Goal: Information Seeking & Learning: Learn about a topic

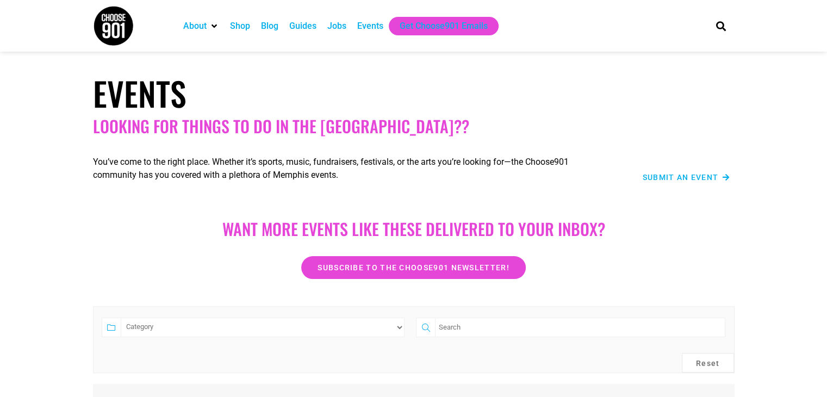
scroll to position [347, 0]
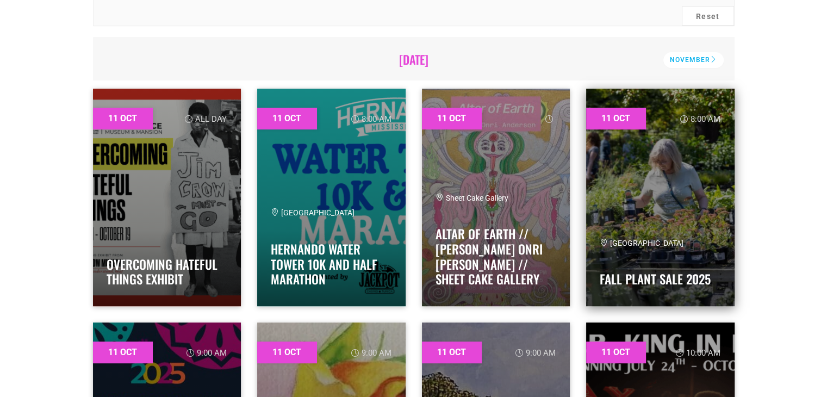
click at [702, 290] on div "[GEOGRAPHIC_DATA] Fall Plant Sale 2025" at bounding box center [660, 265] width 121 height 55
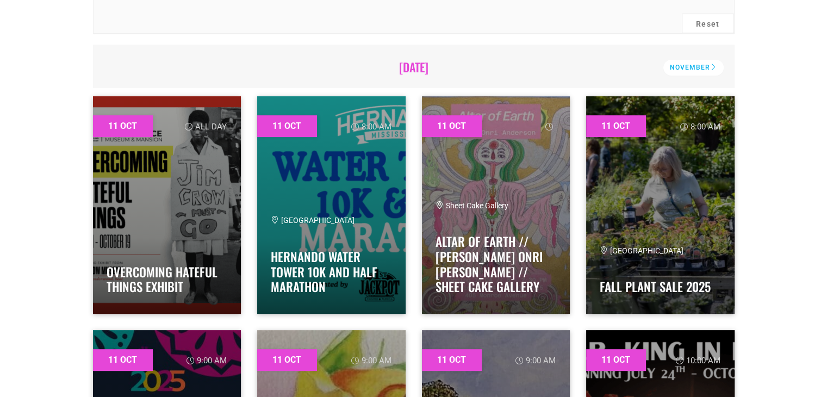
scroll to position [625, 0]
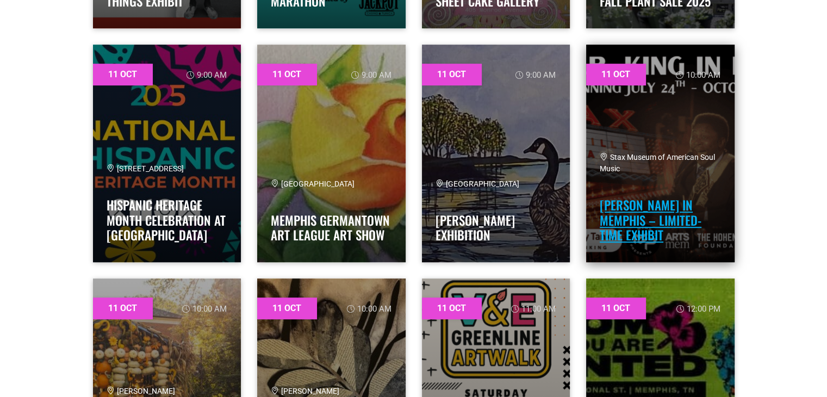
click at [699, 241] on link "[PERSON_NAME] in Memphis – Limited-Time Exhibit" at bounding box center [651, 220] width 102 height 48
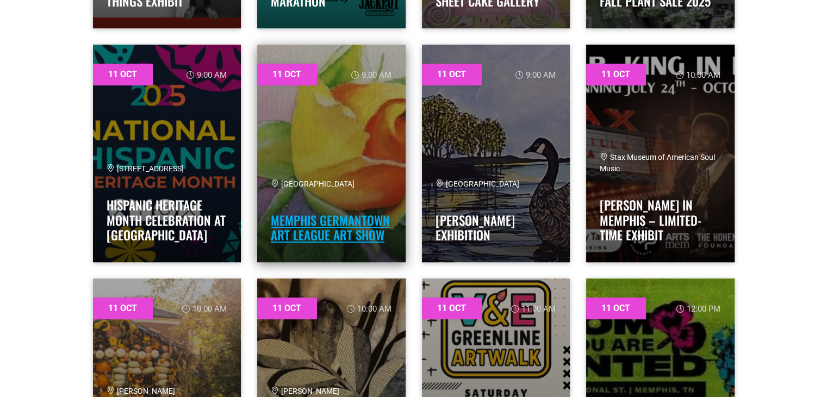
click at [335, 235] on link "Memphis Germantown Art League Art Show" at bounding box center [330, 228] width 119 height 34
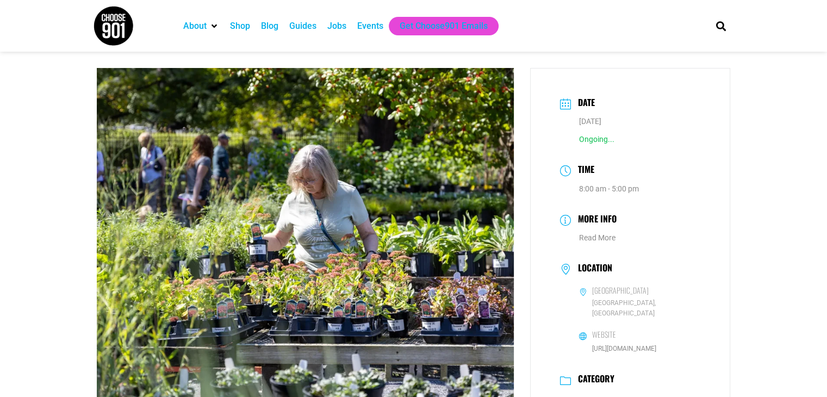
scroll to position [347, 0]
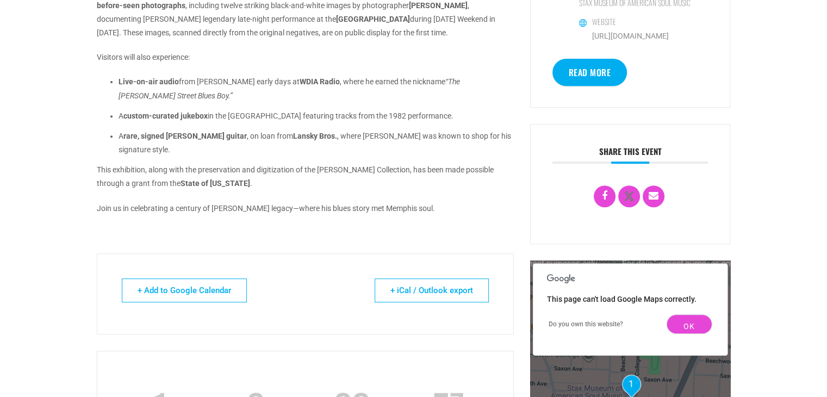
scroll to position [434, 0]
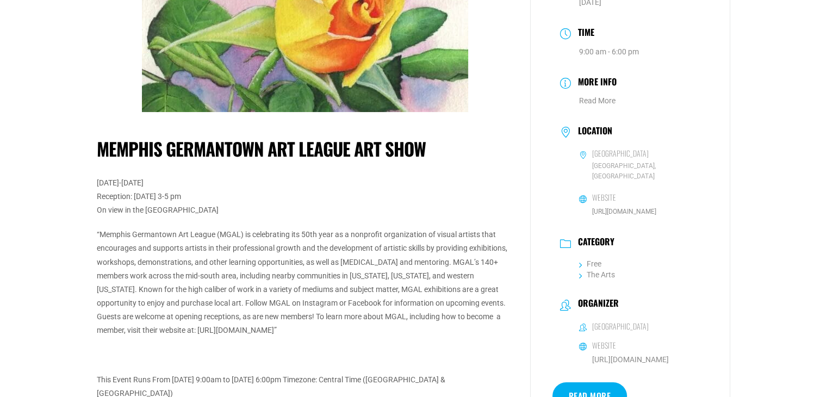
scroll to position [175, 0]
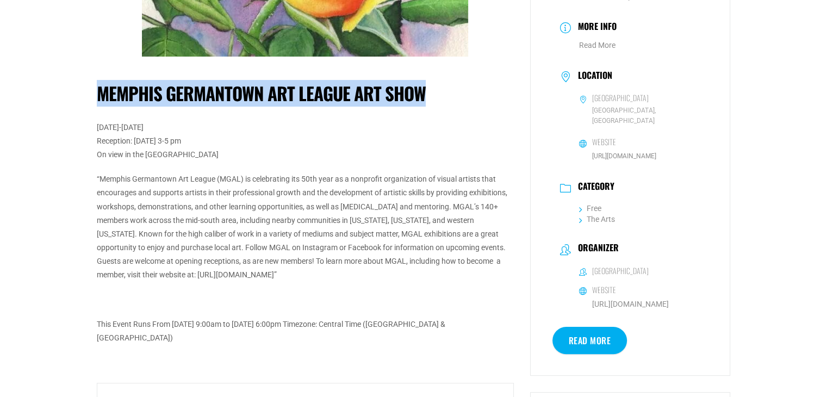
drag, startPoint x: 424, startPoint y: 91, endPoint x: 66, endPoint y: 80, distance: 358.4
copy h1 "Memphis Germantown Art League Art Show"
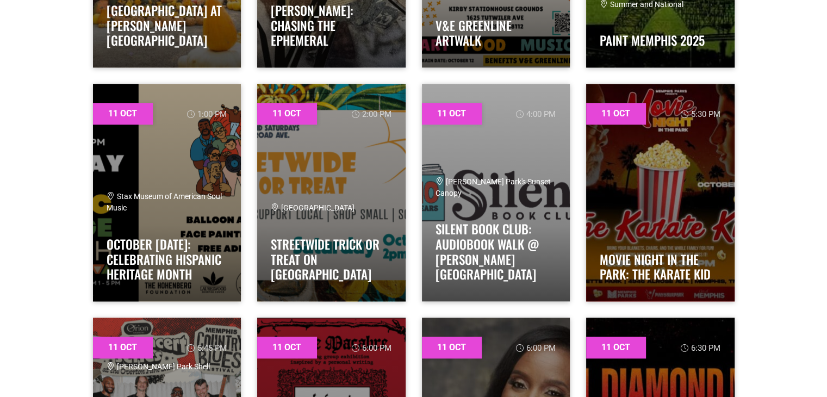
scroll to position [1085, 0]
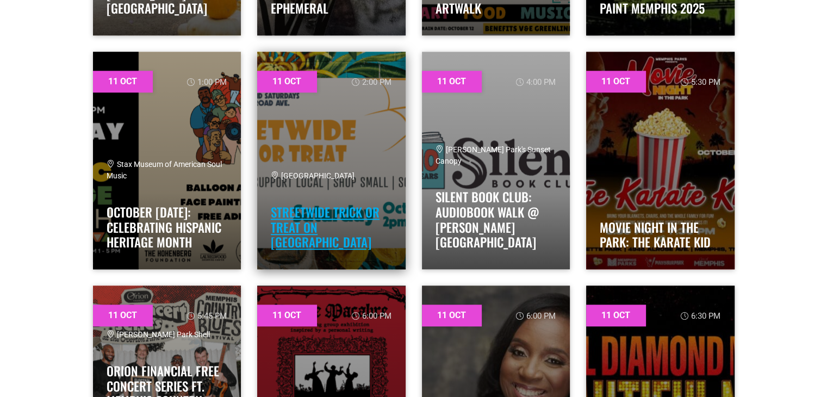
click at [310, 232] on link "Streetwide Trick or Treat on [GEOGRAPHIC_DATA]" at bounding box center [325, 227] width 109 height 48
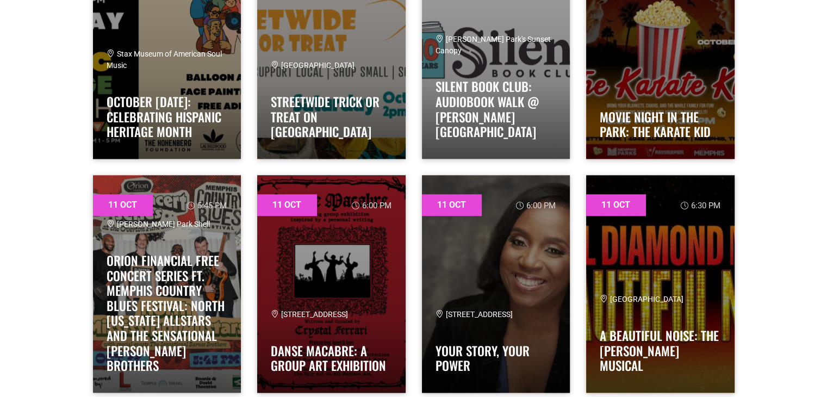
scroll to position [1202, 0]
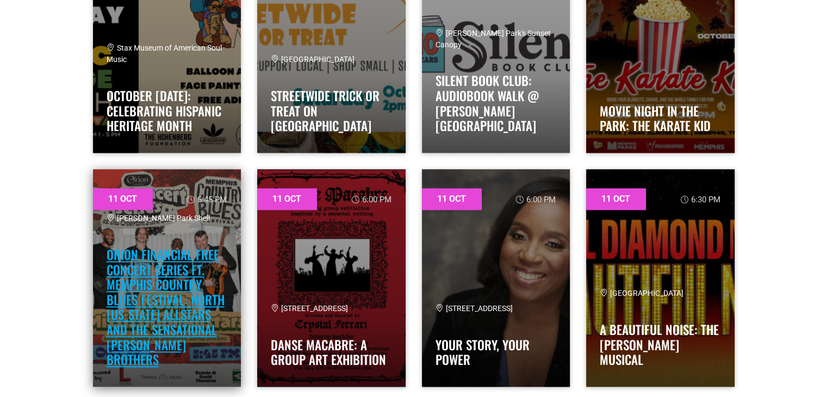
click at [135, 332] on link "Orion Financial Free Concert Series ft. Memphis Country Blues Festival: NORTH […" at bounding box center [166, 306] width 118 height 123
